Goal: Task Accomplishment & Management: Complete application form

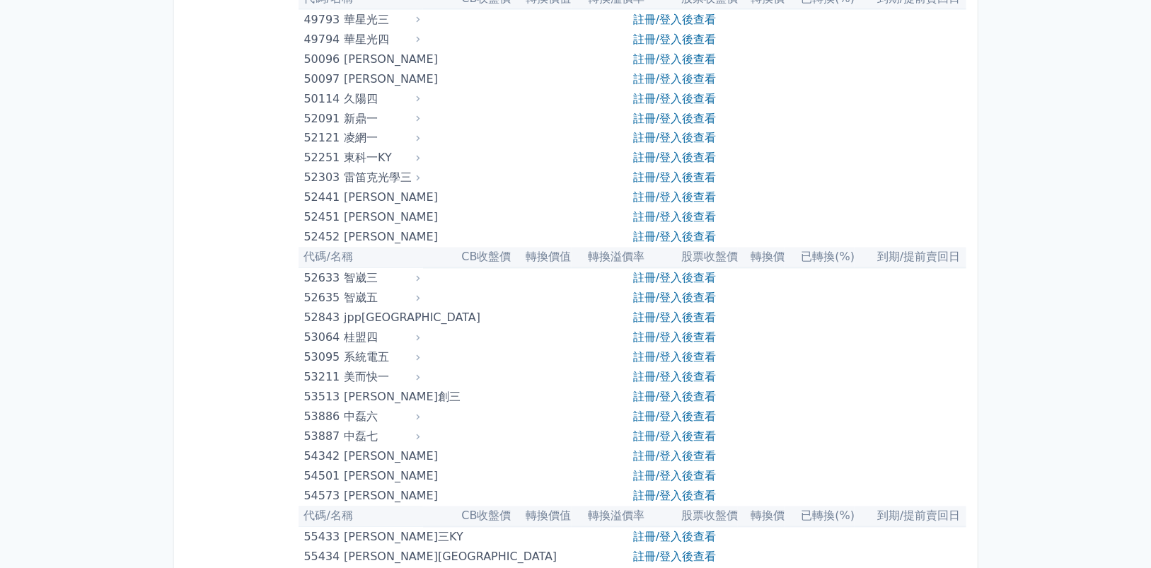
scroll to position [4794, 0]
click at [646, 171] on link "註冊/登入後查看" at bounding box center [674, 177] width 83 height 13
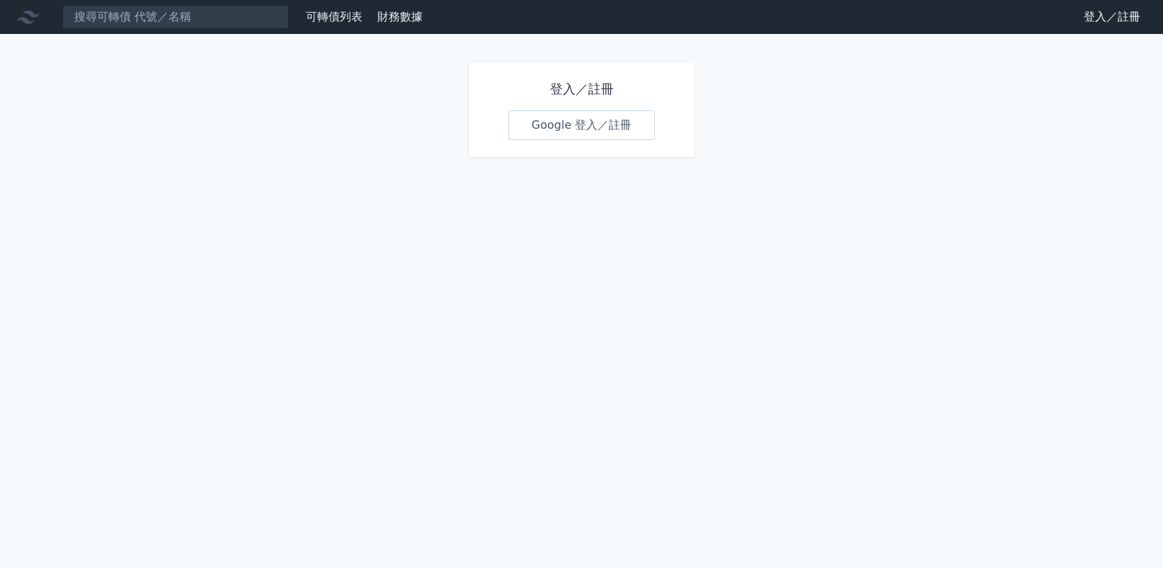
click at [577, 122] on link "Google 登入／註冊" at bounding box center [581, 125] width 147 height 30
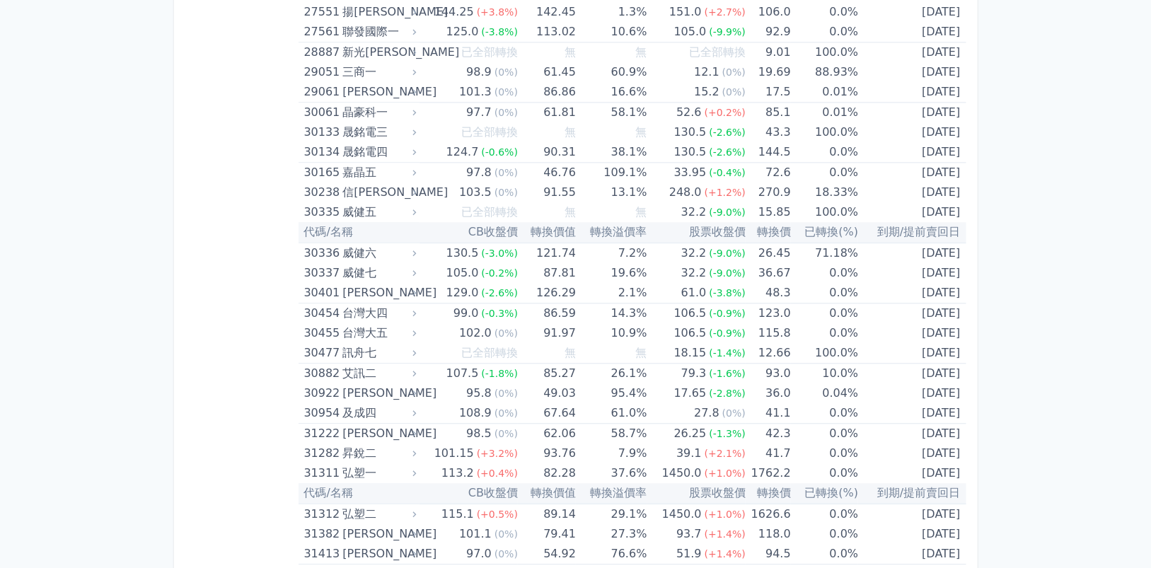
scroll to position [2482, 0]
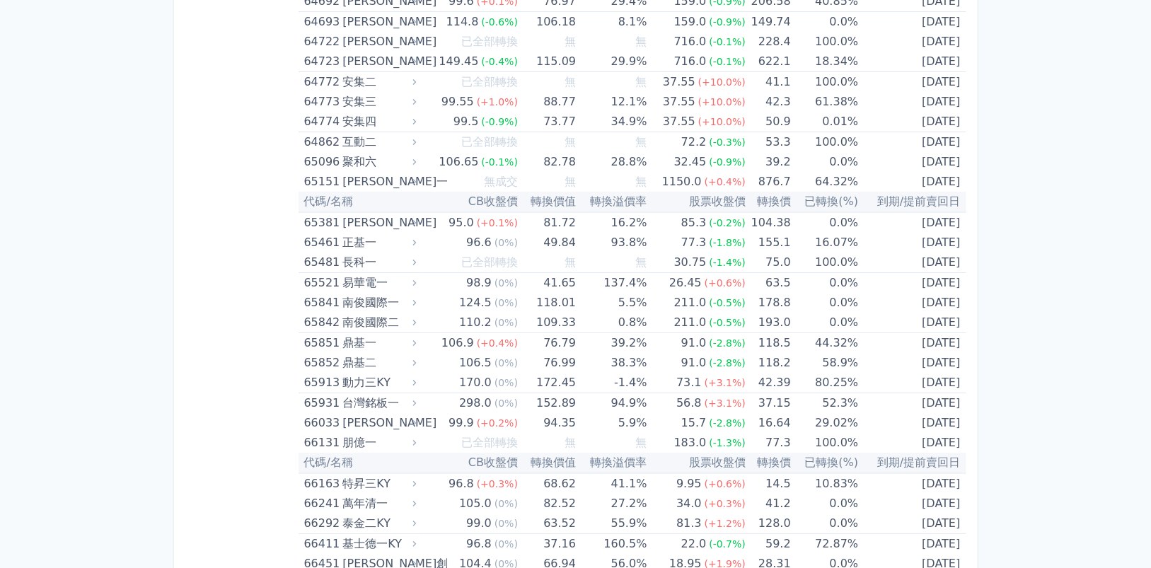
scroll to position [6951, 0]
